Goal: Task Accomplishment & Management: Manage account settings

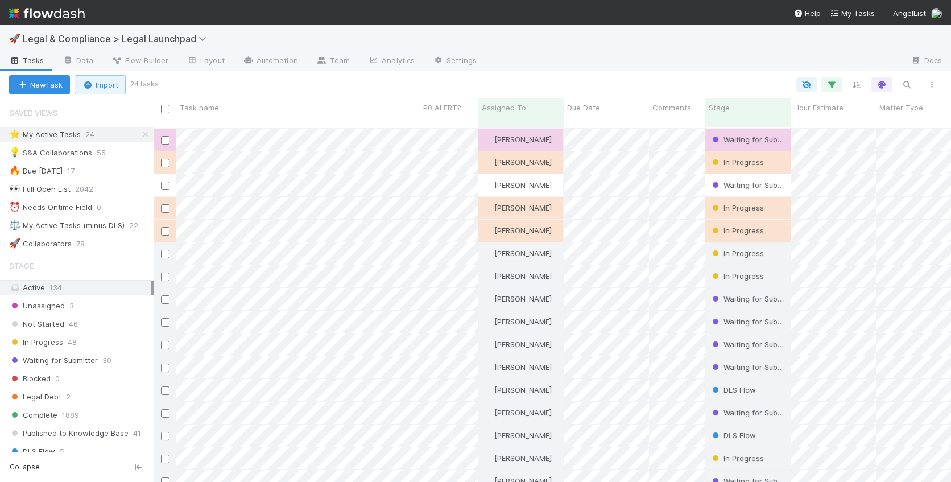
scroll to position [364, 797]
drag, startPoint x: 129, startPoint y: 134, endPoint x: 122, endPoint y: 134, distance: 7.4
click at [129, 134] on div "⭐ My Active Tasks 24" at bounding box center [81, 134] width 145 height 14
click at [137, 133] on div "⭐ My Active Tasks 24" at bounding box center [81, 134] width 145 height 14
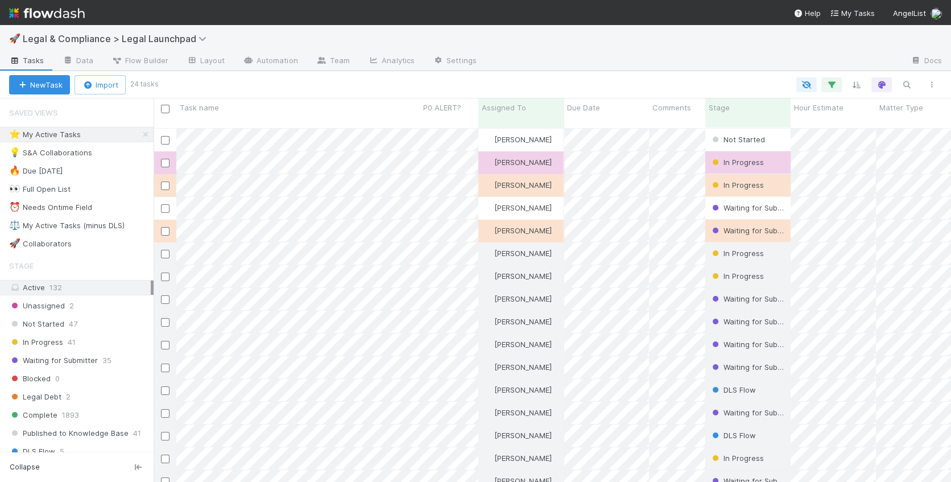
scroll to position [364, 797]
click at [384, 134] on div at bounding box center [475, 241] width 951 height 482
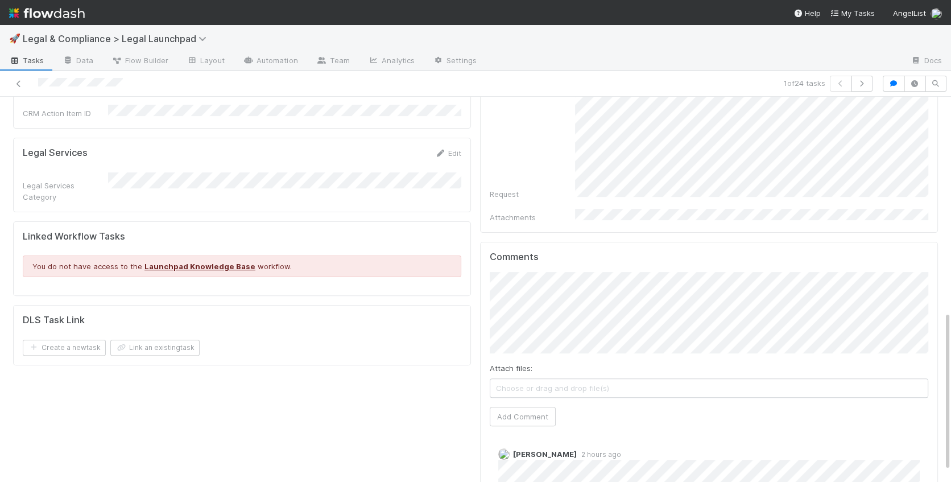
scroll to position [542, 0]
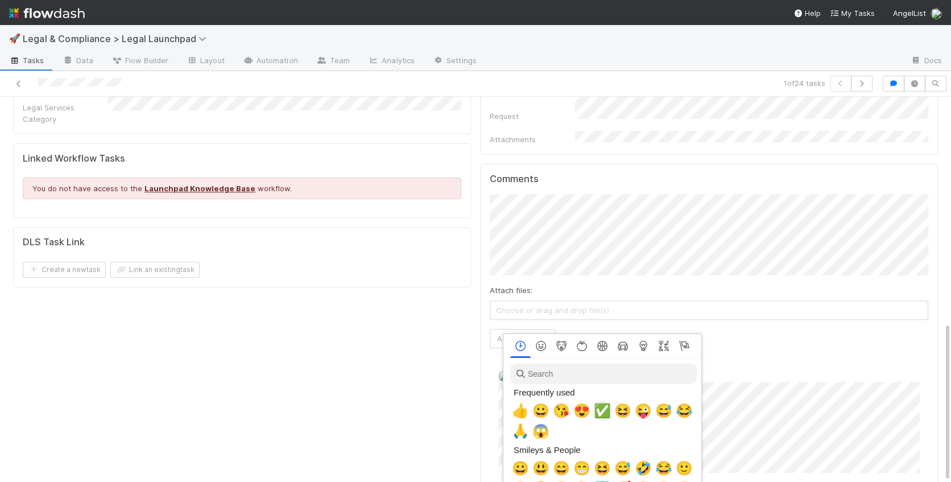
click at [601, 411] on span "✅" at bounding box center [602, 411] width 17 height 16
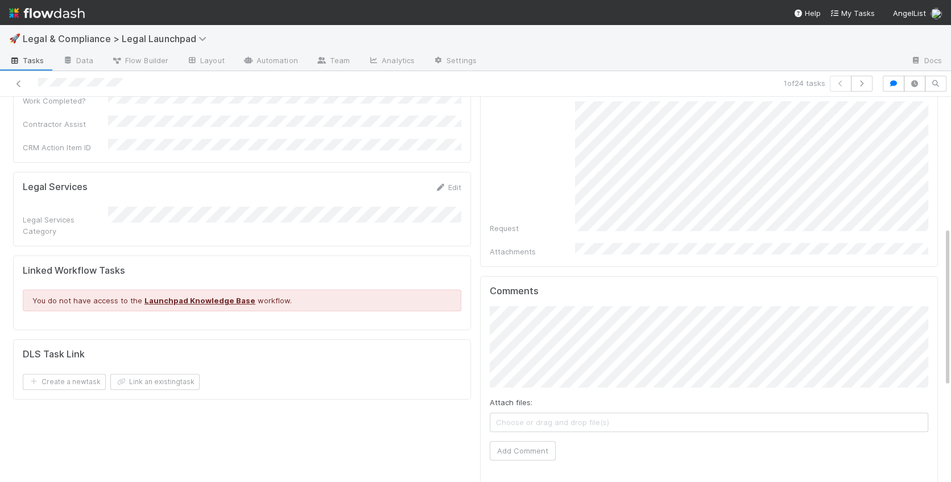
scroll to position [0, 0]
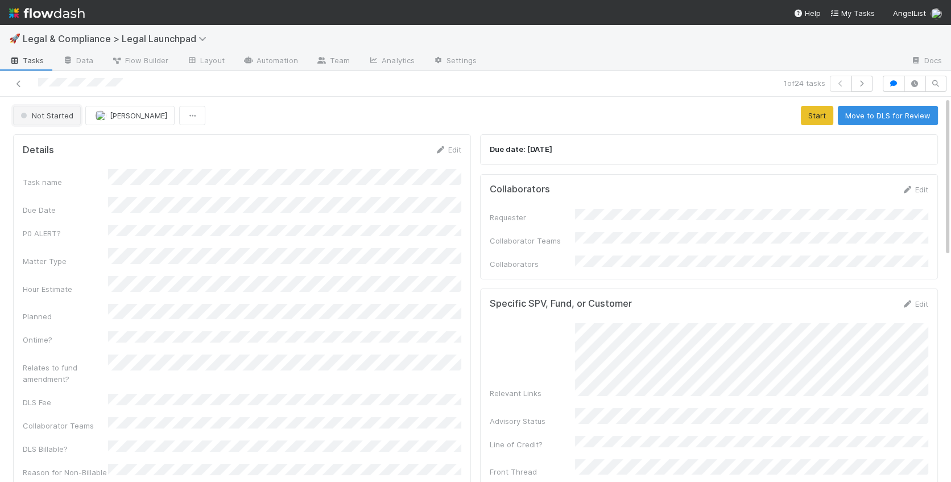
click at [41, 114] on span "Not Started" at bounding box center [45, 115] width 55 height 9
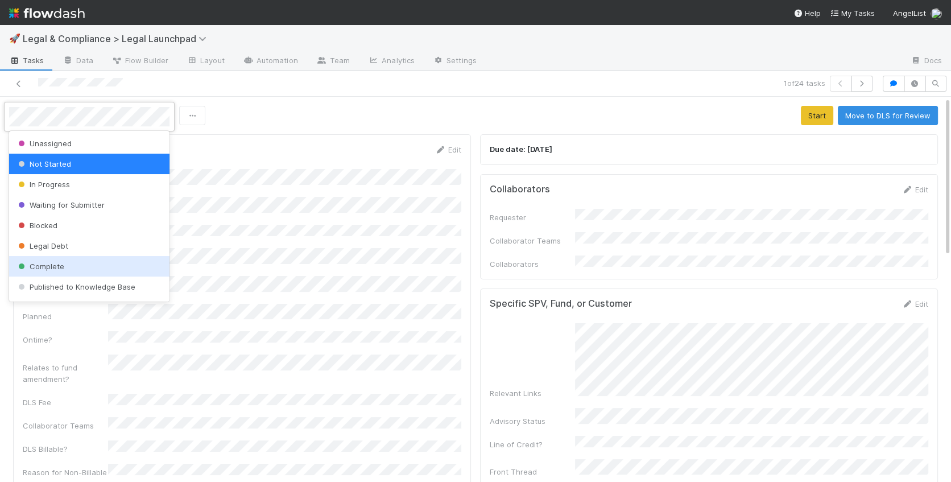
click at [64, 264] on div "Complete" at bounding box center [89, 266] width 160 height 20
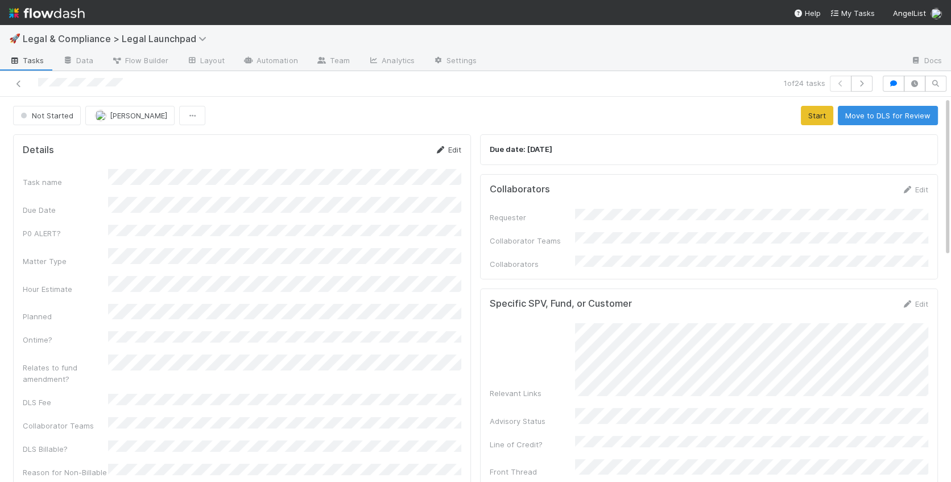
click at [457, 147] on link "Edit" at bounding box center [448, 149] width 27 height 9
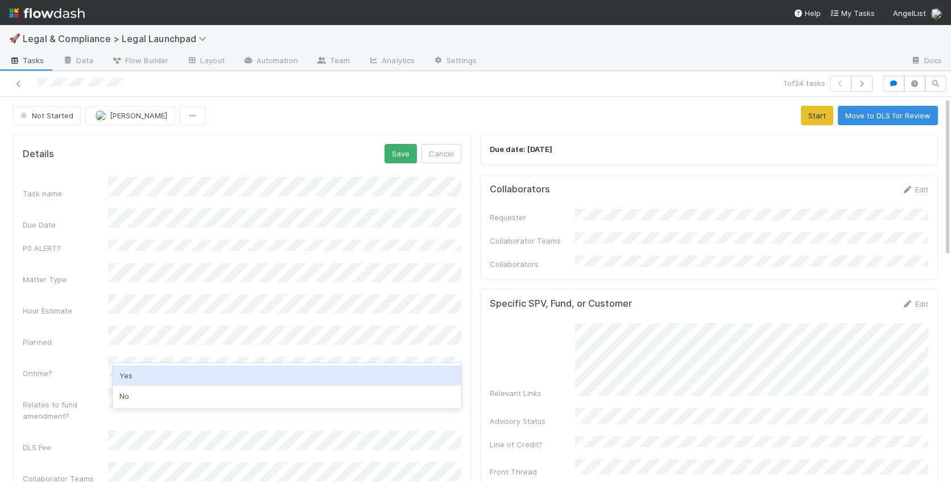
click at [155, 372] on div "Yes" at bounding box center [287, 375] width 349 height 20
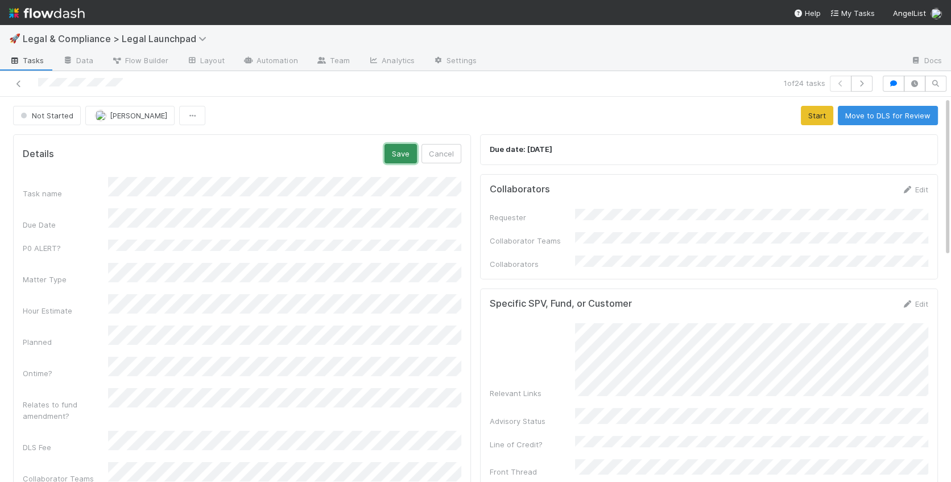
click at [398, 155] on button "Save" at bounding box center [401, 153] width 32 height 19
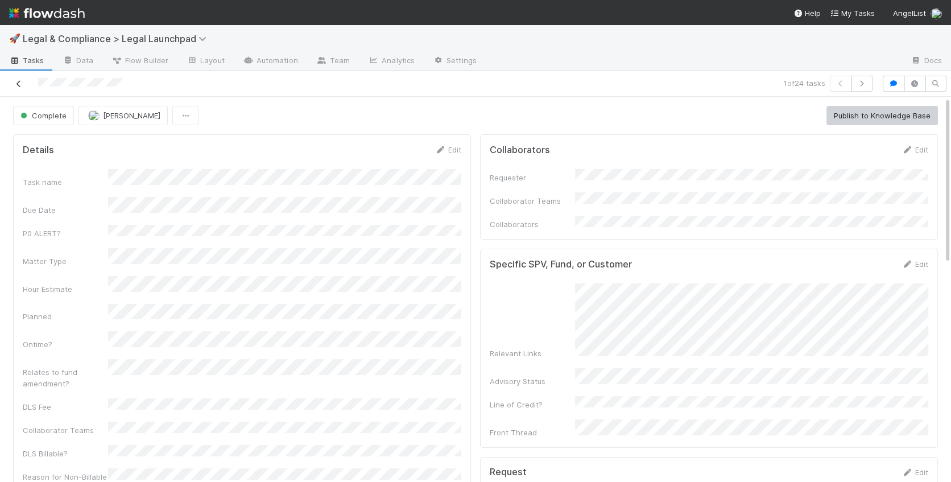
click at [16, 84] on icon at bounding box center [18, 83] width 11 height 7
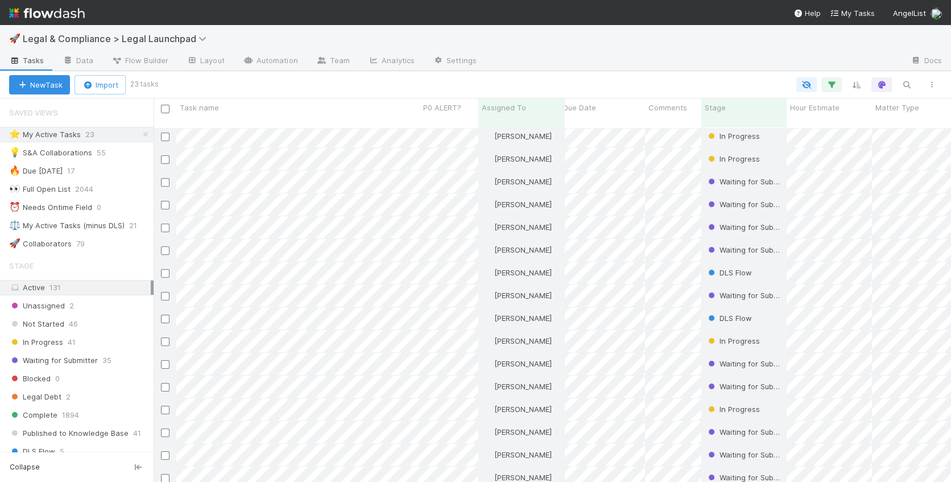
scroll to position [108, 4]
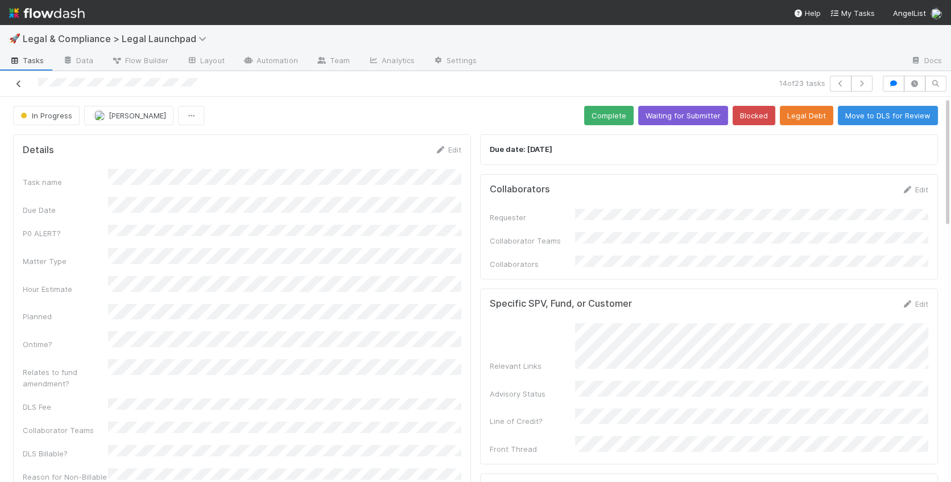
click at [15, 82] on icon at bounding box center [18, 83] width 11 height 7
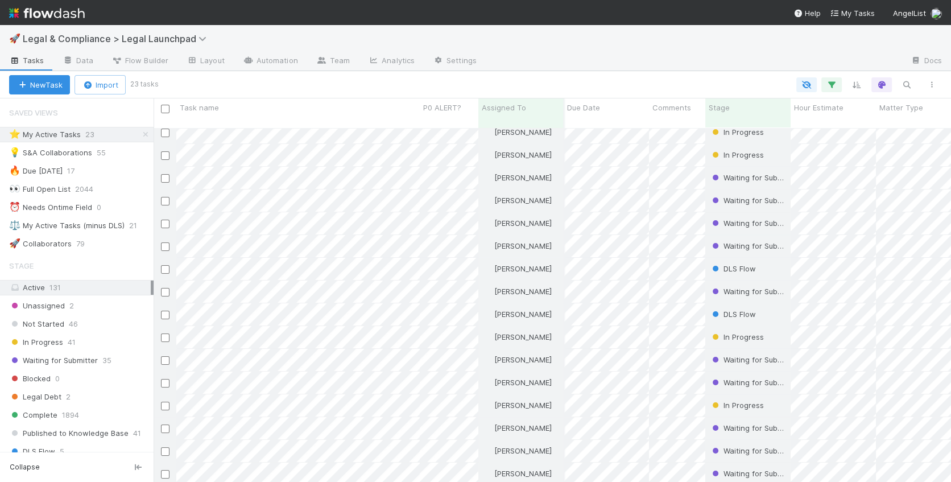
scroll to position [160, 0]
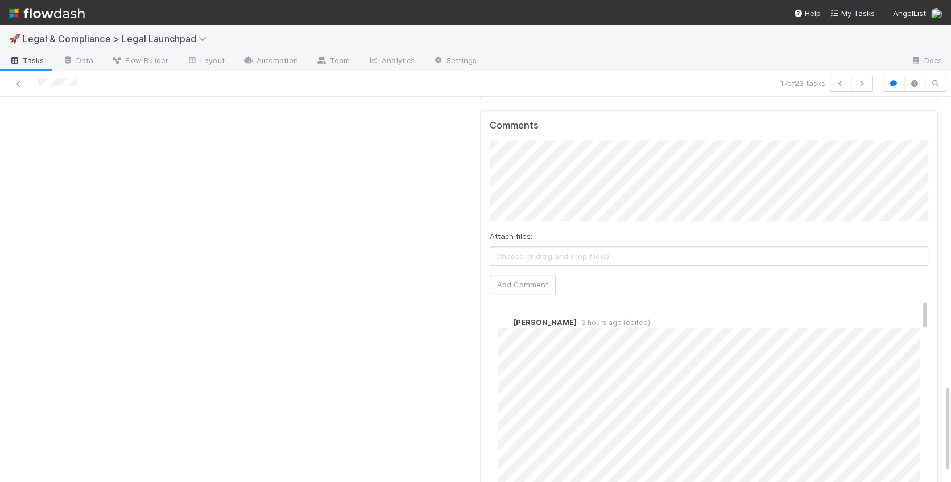
scroll to position [1253, 0]
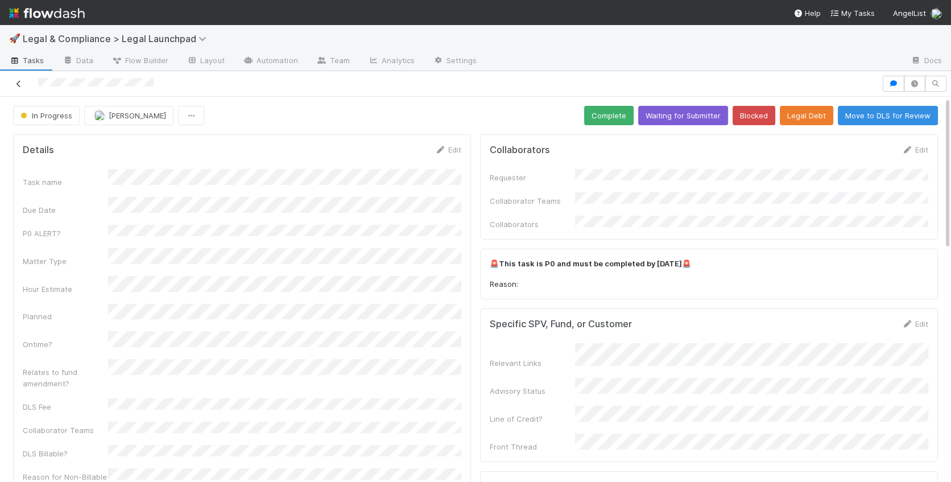
click at [23, 87] on link at bounding box center [18, 83] width 11 height 11
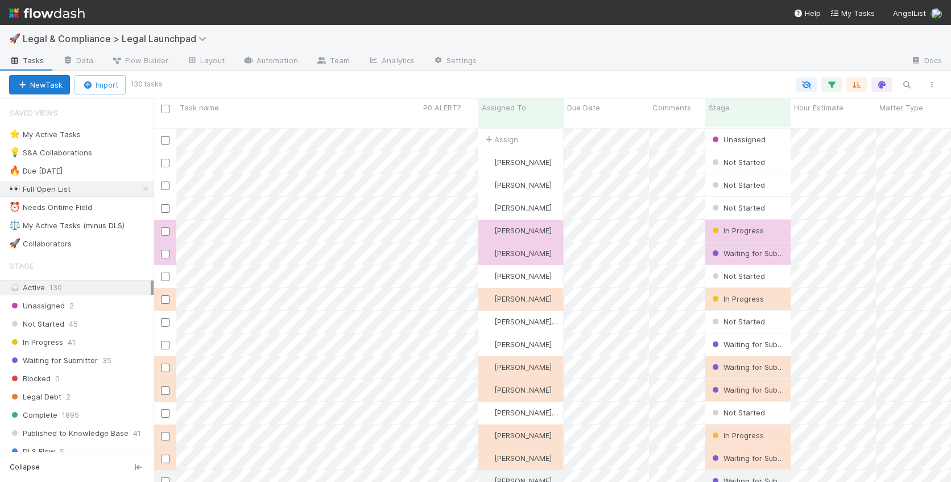
scroll to position [364, 797]
click at [131, 135] on div "⭐ My Active Tasks 23" at bounding box center [81, 134] width 145 height 14
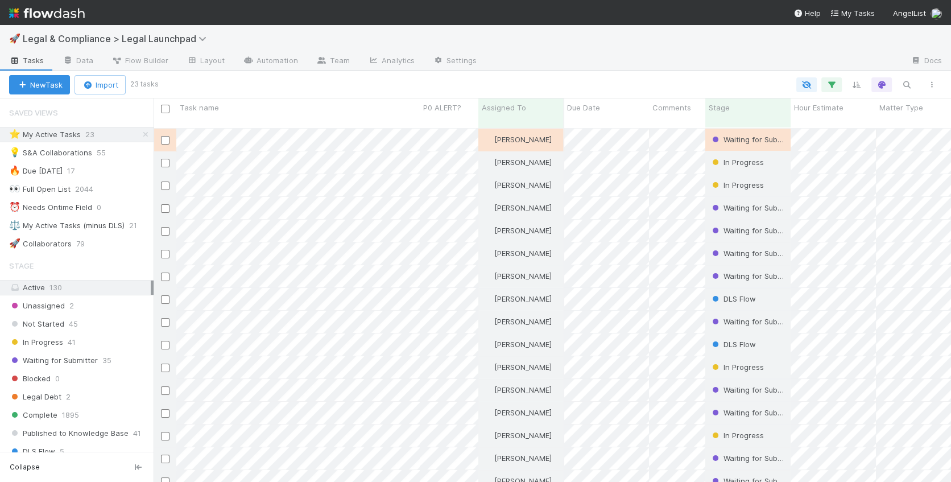
scroll to position [91, 0]
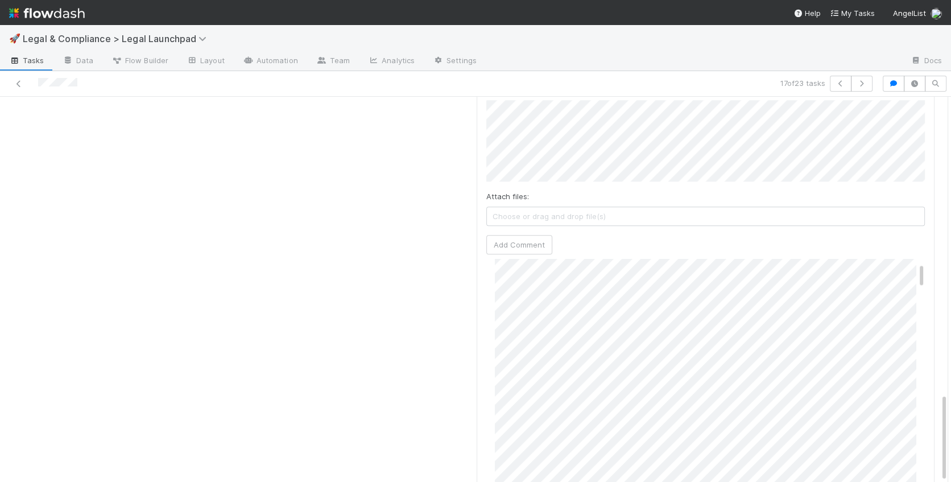
scroll to position [31, 0]
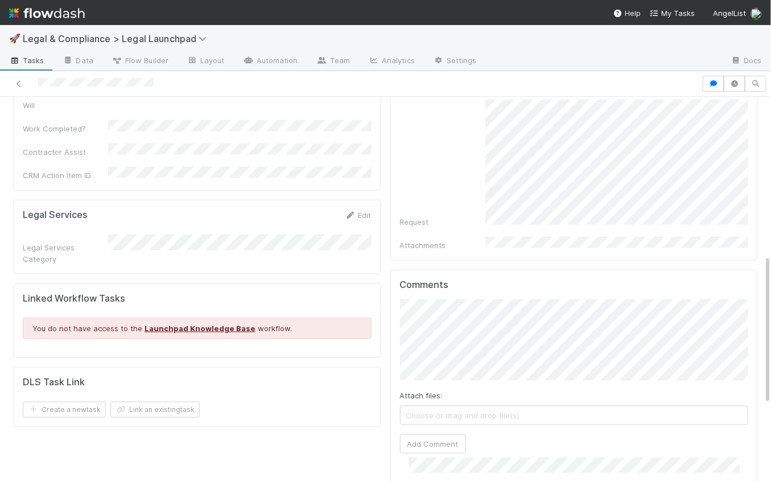
scroll to position [407, 0]
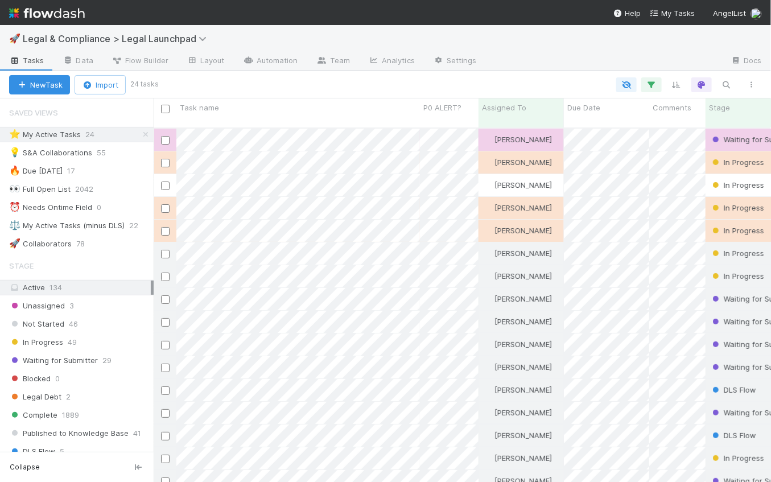
scroll to position [364, 617]
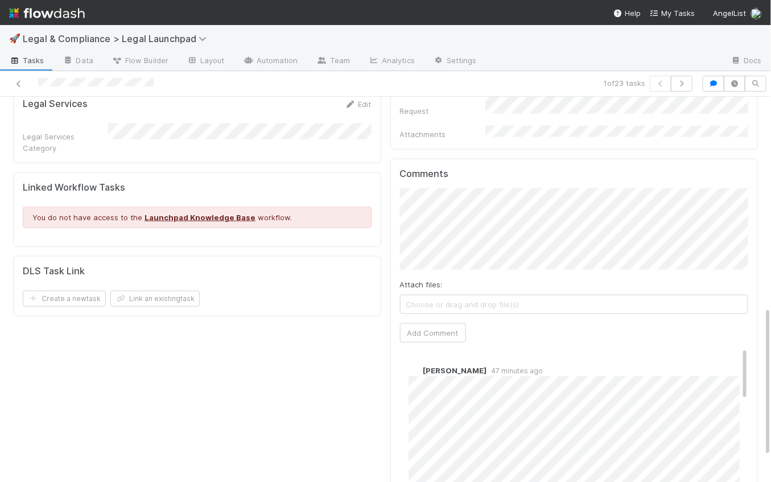
scroll to position [540, 0]
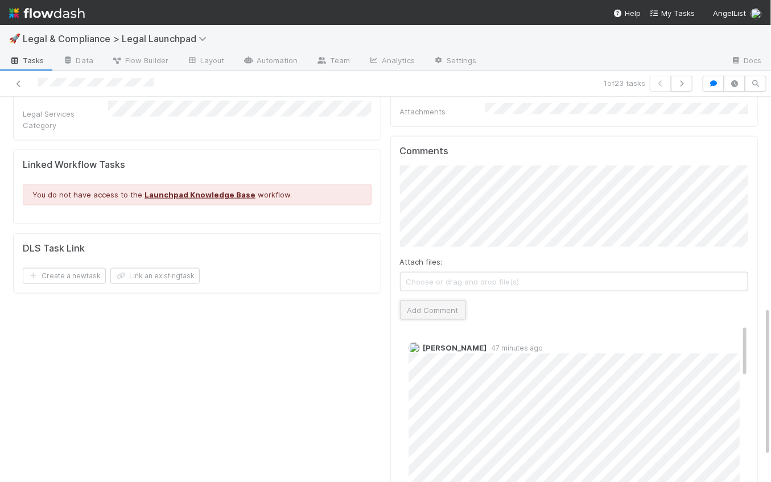
drag, startPoint x: 434, startPoint y: 285, endPoint x: 447, endPoint y: 286, distance: 12.5
click at [434, 300] on button "Add Comment" at bounding box center [433, 309] width 66 height 19
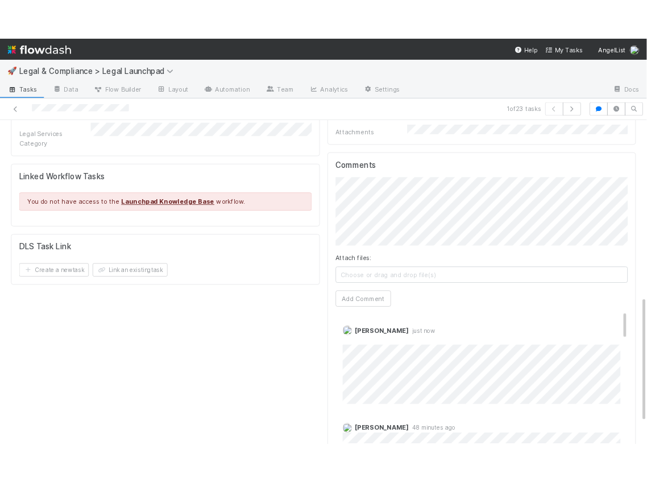
scroll to position [0, 0]
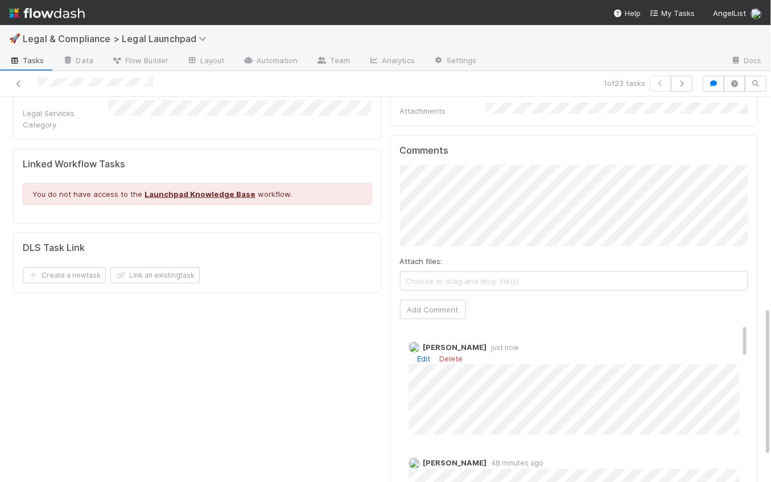
click at [426, 354] on link "Edit" at bounding box center [424, 358] width 13 height 9
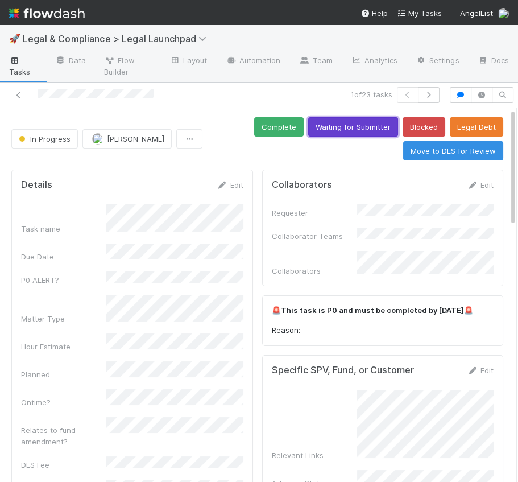
drag, startPoint x: 361, startPoint y: 129, endPoint x: 410, endPoint y: 135, distance: 48.8
click at [361, 129] on button "Waiting for Submitter" at bounding box center [353, 126] width 90 height 19
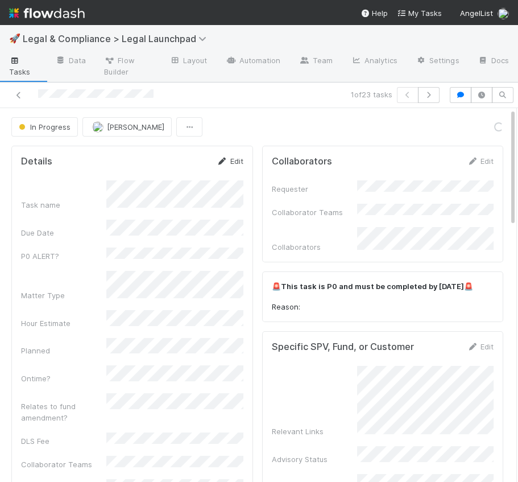
click at [230, 161] on link "Edit" at bounding box center [230, 160] width 27 height 9
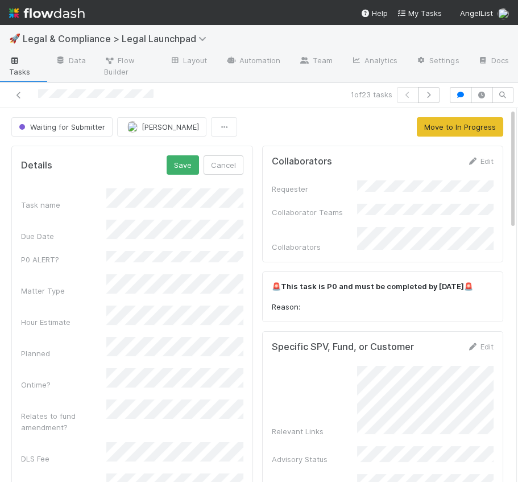
click at [105, 306] on div "Hour Estimate" at bounding box center [132, 317] width 222 height 22
drag, startPoint x: 180, startPoint y: 171, endPoint x: 191, endPoint y: 177, distance: 11.7
click at [180, 171] on button "Save" at bounding box center [183, 164] width 32 height 19
